Goal: Use online tool/utility: Use online tool/utility

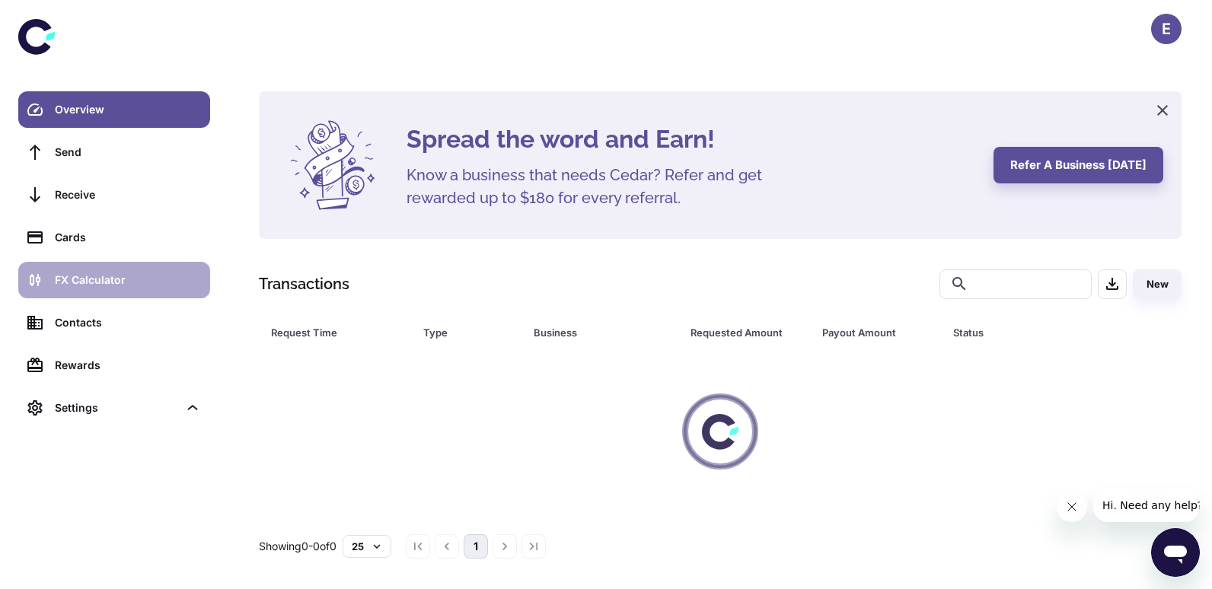
click at [144, 286] on div "FX Calculator" at bounding box center [128, 280] width 146 height 17
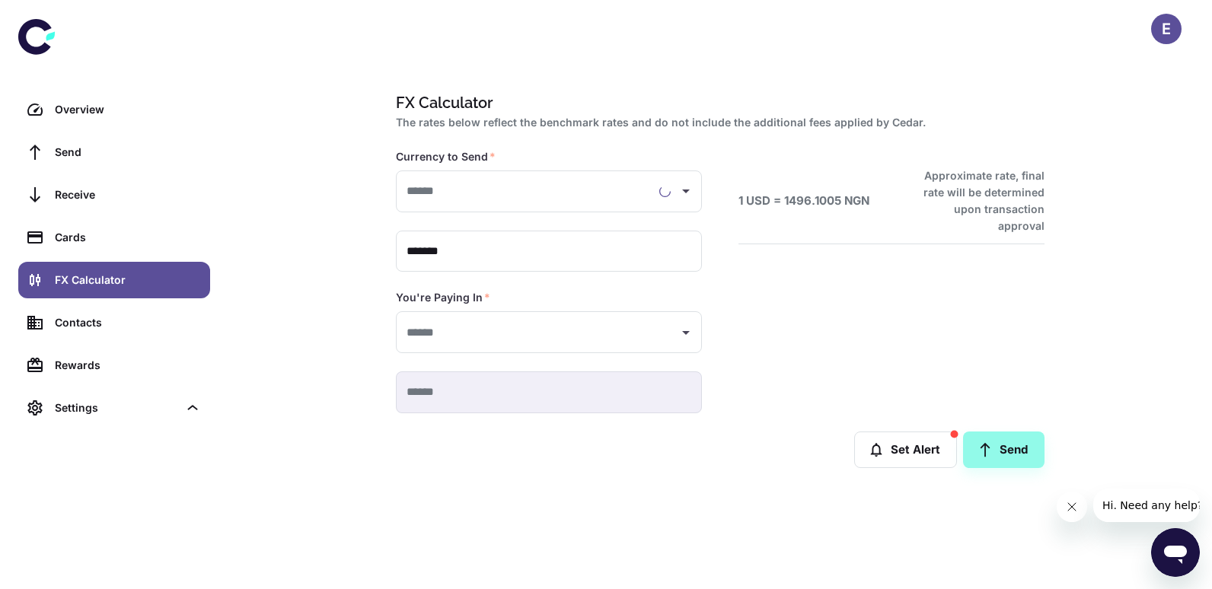
type input "**********"
